Goal: Use online tool/utility: Utilize a website feature to perform a specific function

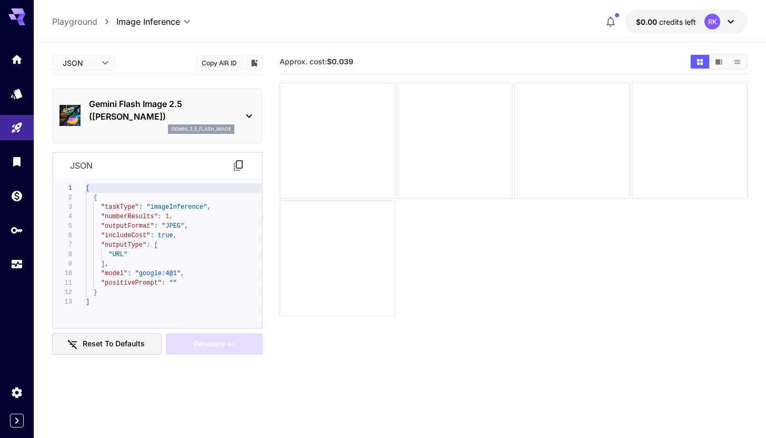
type textarea "**********"
click at [207, 278] on div "[ { "taskType" : "imageInference" , "numberResults" : 1 , "outputFormat" : "JPE…" at bounding box center [174, 252] width 176 height 139
click at [241, 169] on icon at bounding box center [238, 165] width 13 height 13
click at [236, 163] on icon at bounding box center [238, 165] width 9 height 11
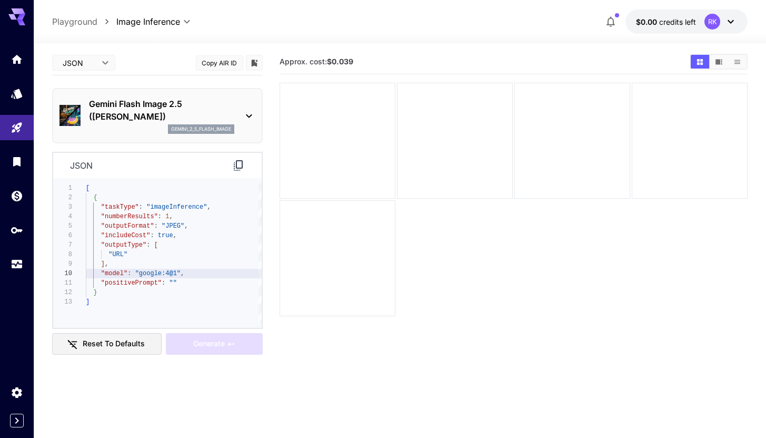
click at [239, 166] on icon at bounding box center [238, 165] width 13 height 13
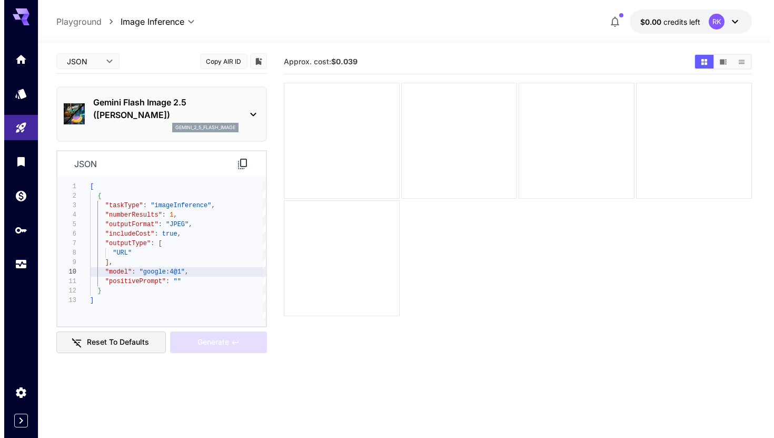
scroll to position [2, 0]
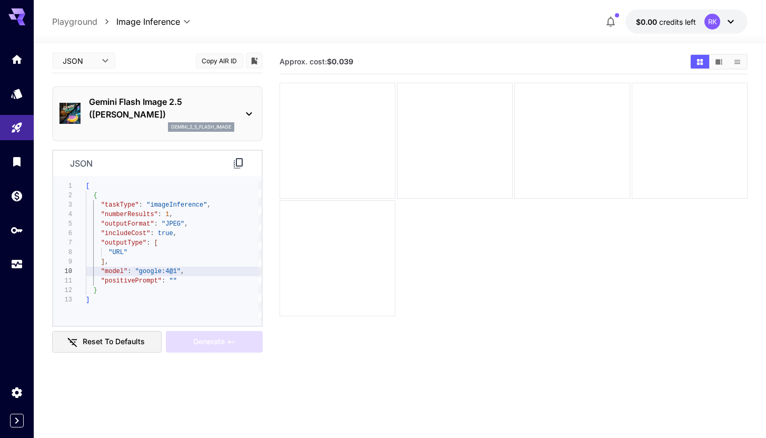
click at [243, 112] on icon at bounding box center [249, 113] width 13 height 13
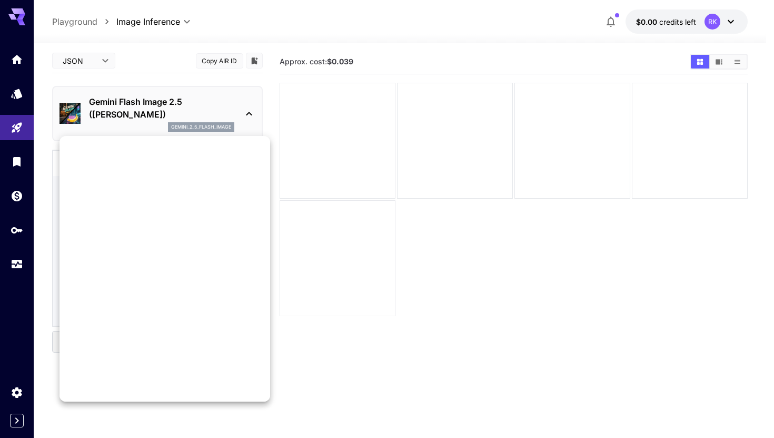
scroll to position [0, 0]
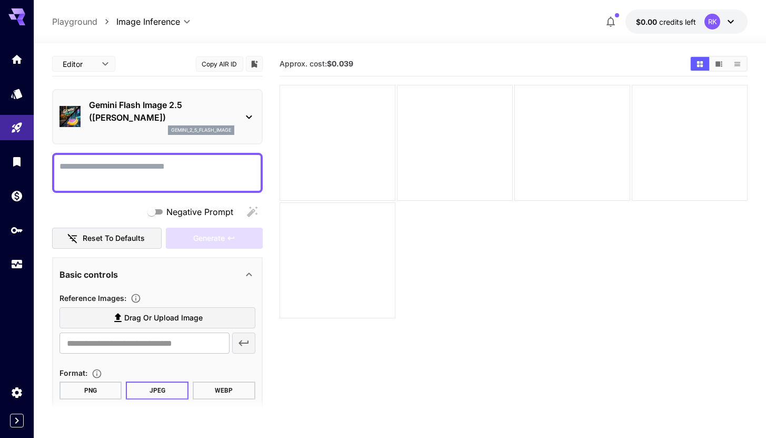
click at [88, 177] on textarea "Negative Prompt" at bounding box center [158, 172] width 196 height 25
click at [93, 20] on p "Playground" at bounding box center [74, 21] width 45 height 13
